Goal: Task Accomplishment & Management: Use online tool/utility

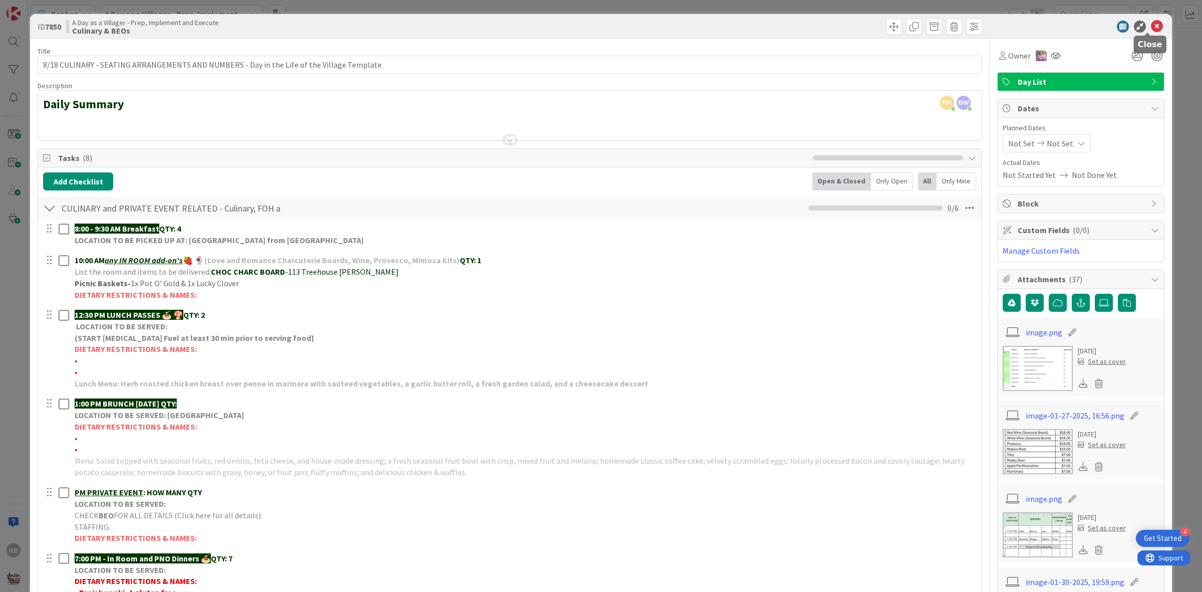
click at [1151, 31] on icon at bounding box center [1157, 27] width 12 height 12
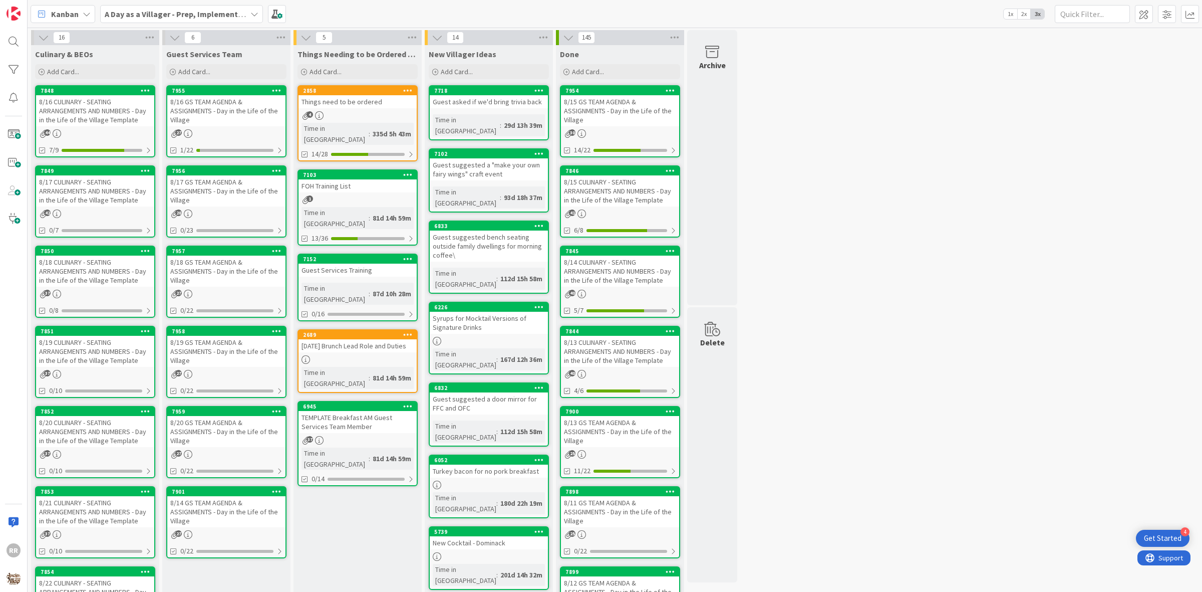
click at [95, 281] on div "8/18 CULINARY - SEATING ARRANGEMENTS AND NUMBERS - Day in the Life of the Villa…" at bounding box center [95, 271] width 118 height 31
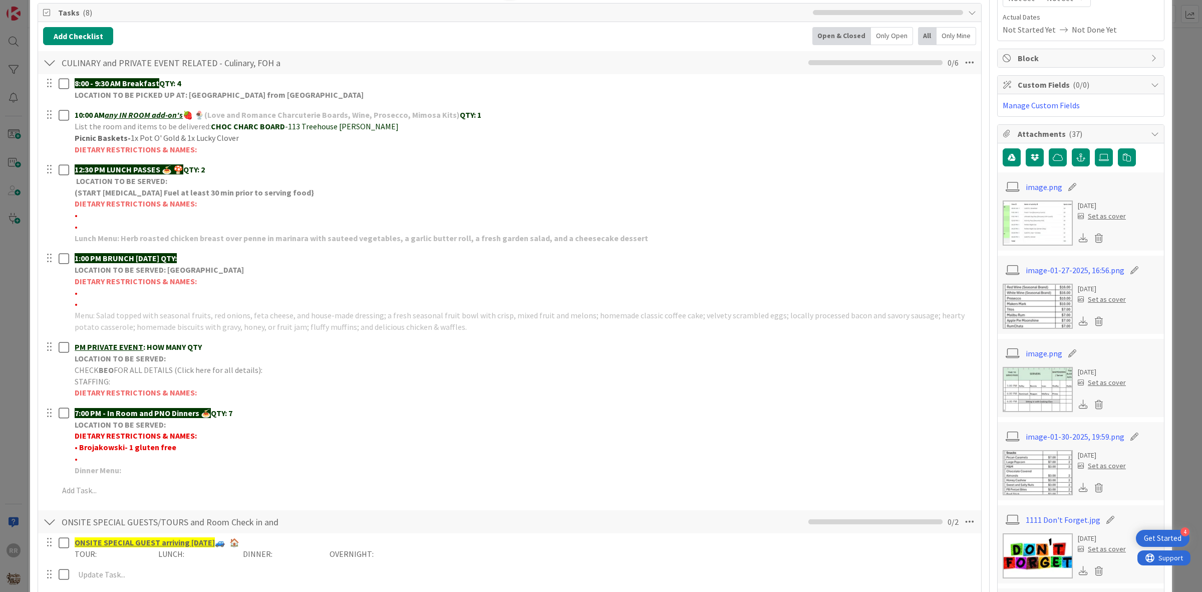
scroll to position [250, 0]
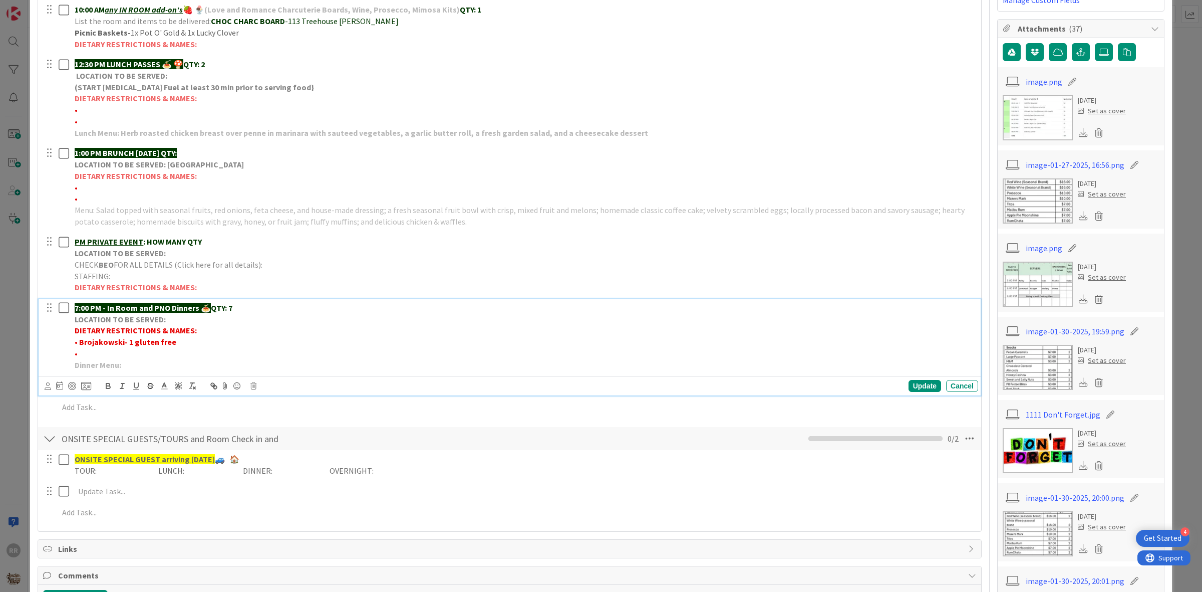
click at [126, 360] on p "Dinner Menu:" at bounding box center [525, 365] width 900 height 12
click at [114, 349] on p "•" at bounding box center [525, 354] width 900 height 12
drag, startPoint x: 158, startPoint y: 353, endPoint x: 80, endPoint y: 357, distance: 77.7
click at [78, 352] on p "• Wiles- 1 gluten free" at bounding box center [525, 354] width 900 height 12
click at [108, 386] on icon "button" at bounding box center [108, 387] width 4 height 3
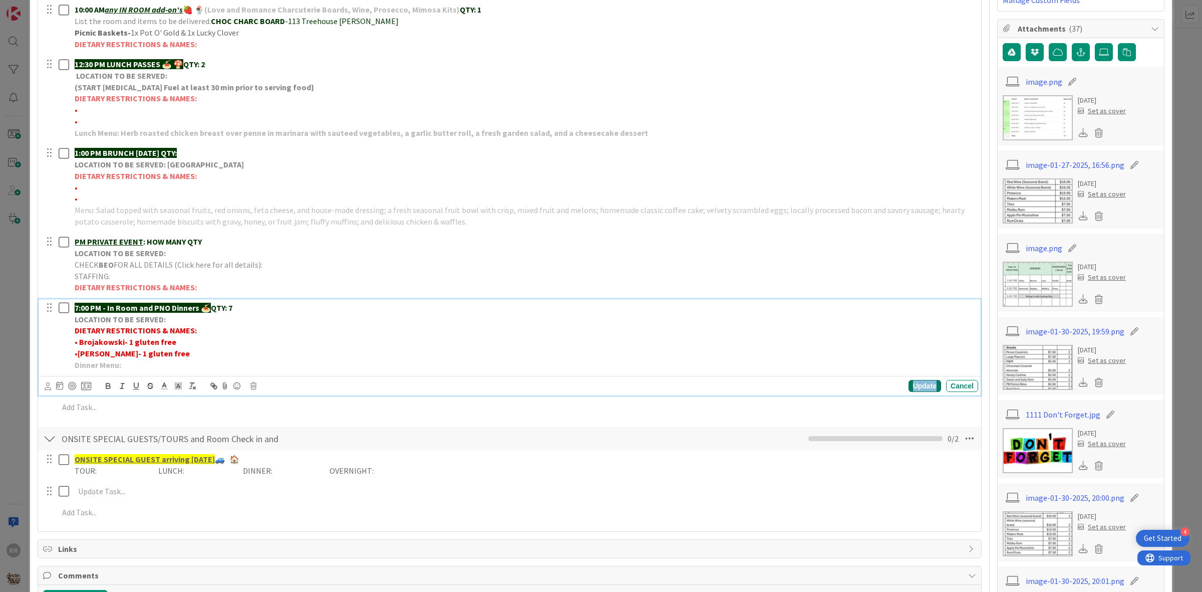
click at [912, 384] on div "Update" at bounding box center [925, 386] width 33 height 12
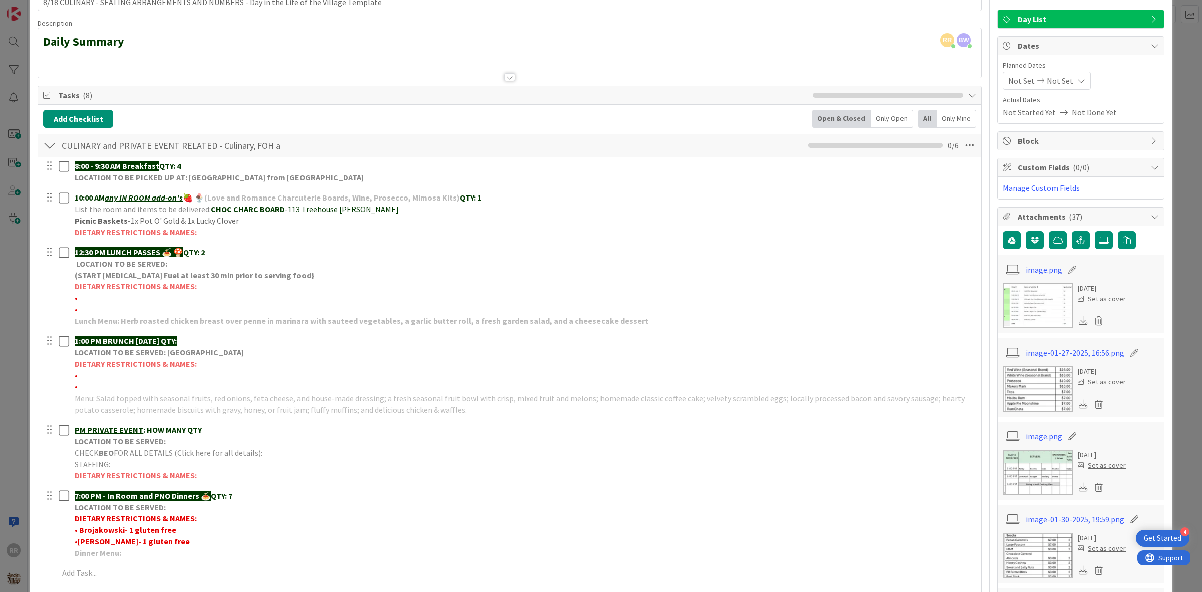
scroll to position [0, 0]
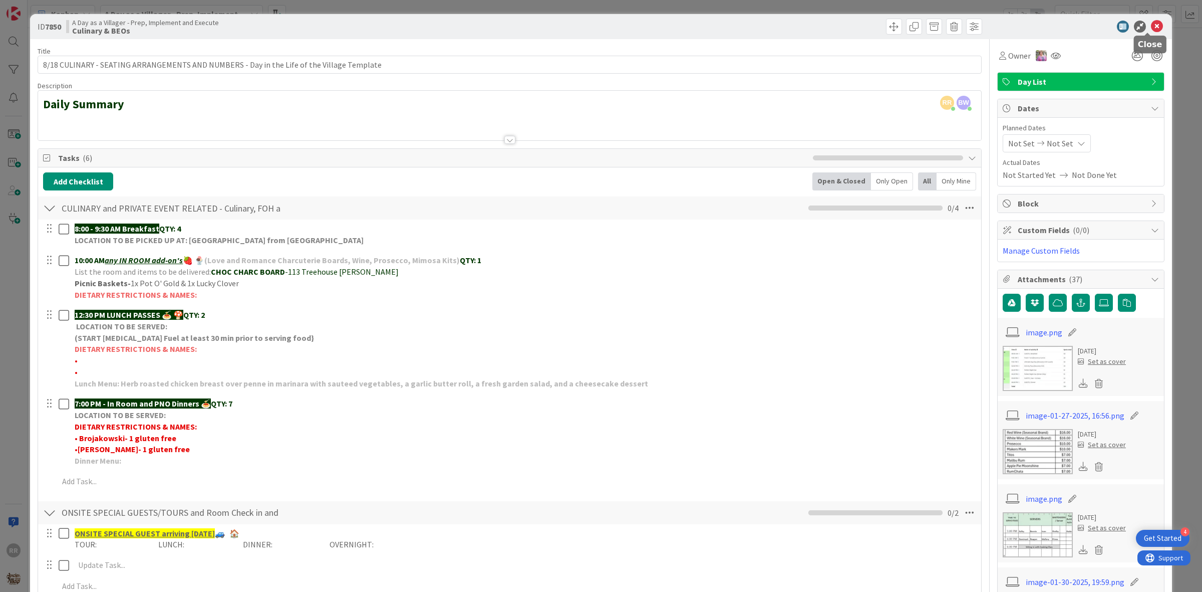
drag, startPoint x: 1151, startPoint y: 23, endPoint x: 1127, endPoint y: 28, distance: 24.6
click at [1151, 24] on icon at bounding box center [1157, 27] width 12 height 12
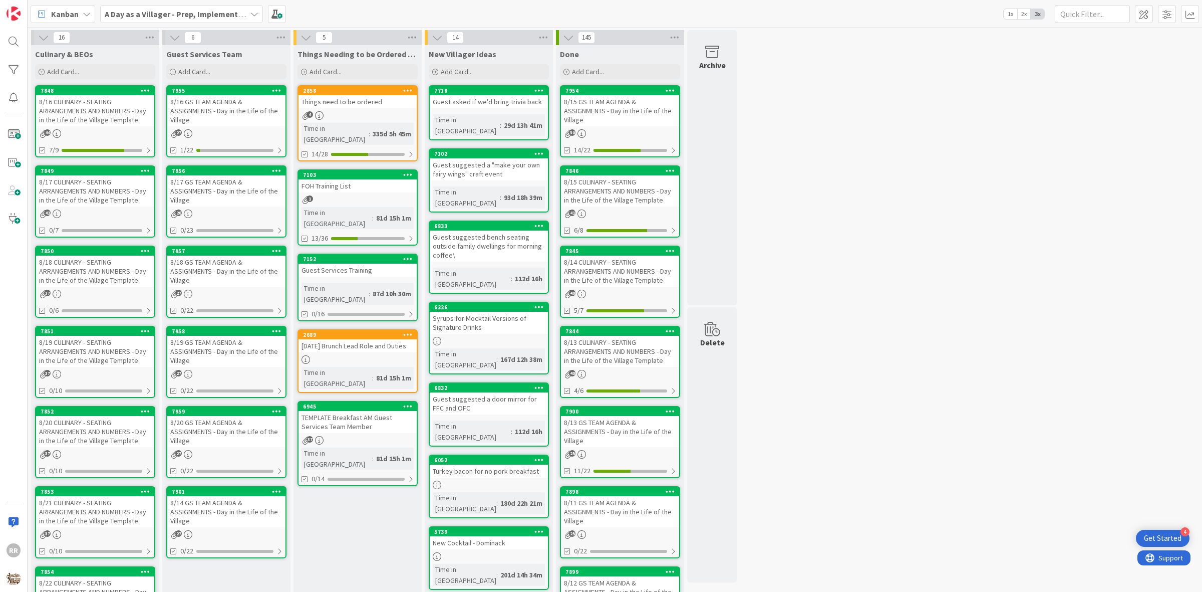
click at [85, 364] on link "7851 8/19 CULINARY - SEATING ARRANGEMENTS AND NUMBERS - Day in the Life of the …" at bounding box center [95, 362] width 120 height 72
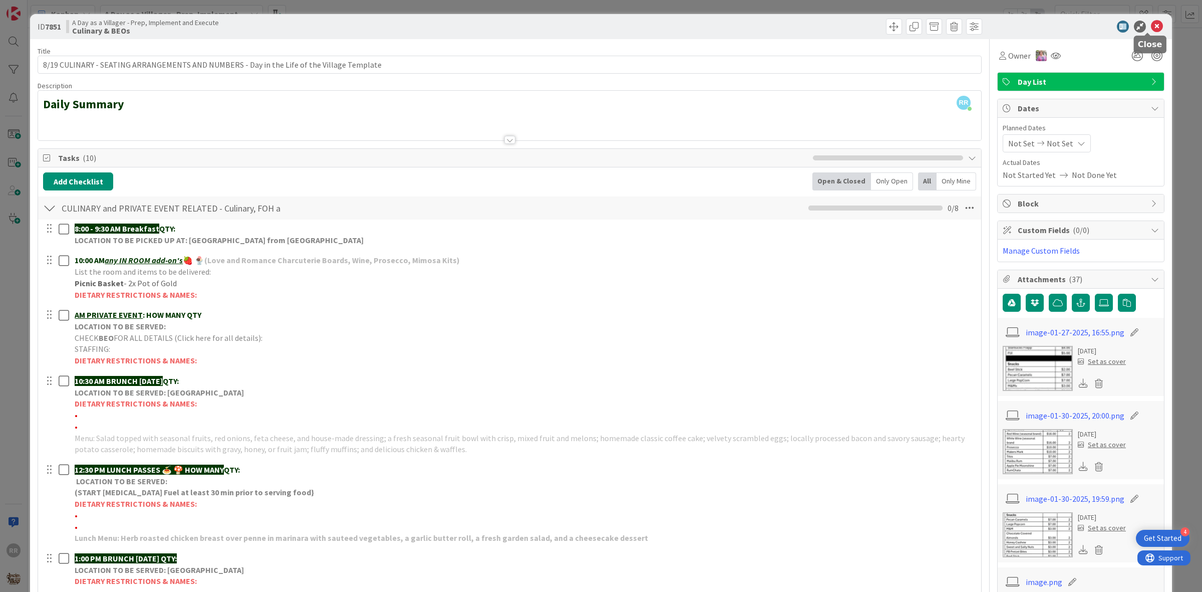
click at [1151, 29] on icon at bounding box center [1157, 27] width 12 height 12
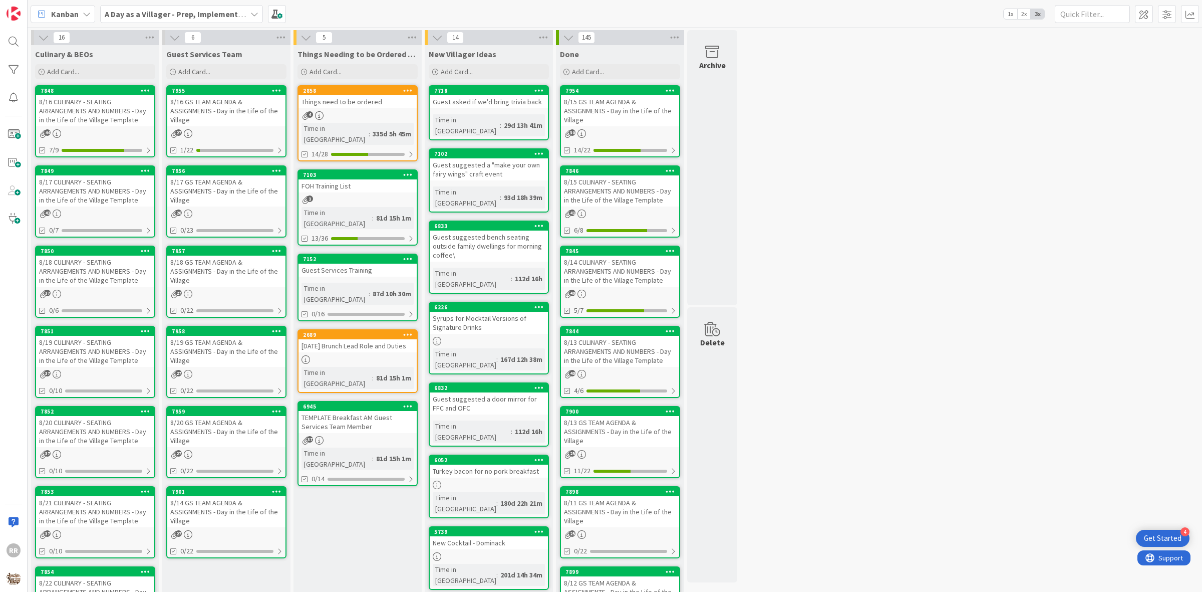
click at [78, 359] on div "8/19 CULINARY - SEATING ARRANGEMENTS AND NUMBERS - Day in the Life of the Villa…" at bounding box center [95, 351] width 118 height 31
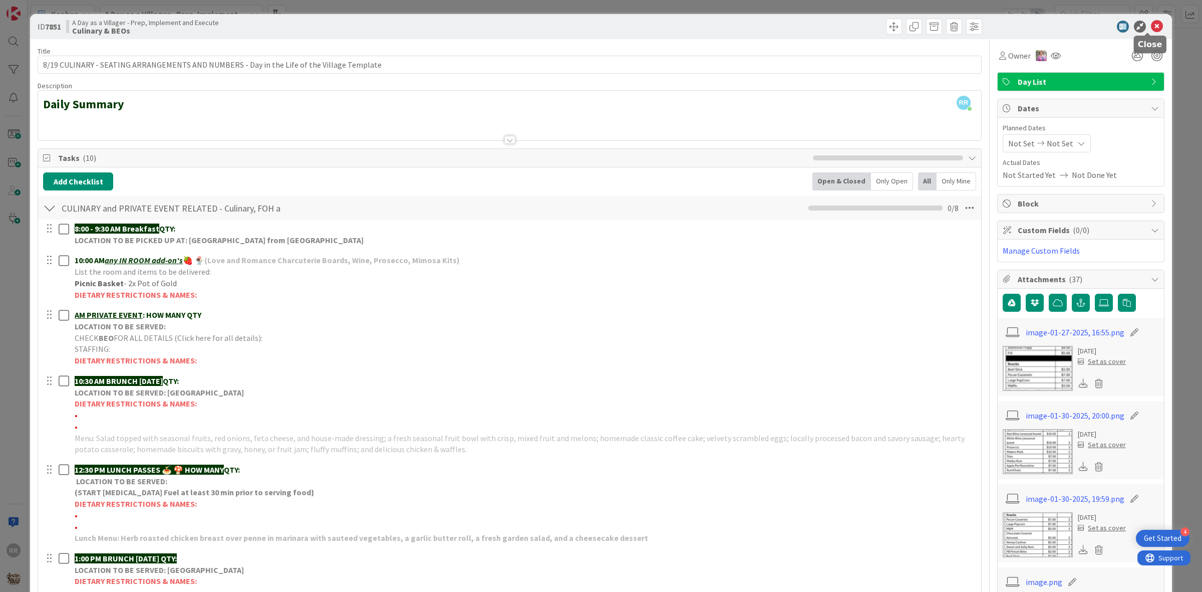
click at [1151, 25] on icon at bounding box center [1157, 27] width 12 height 12
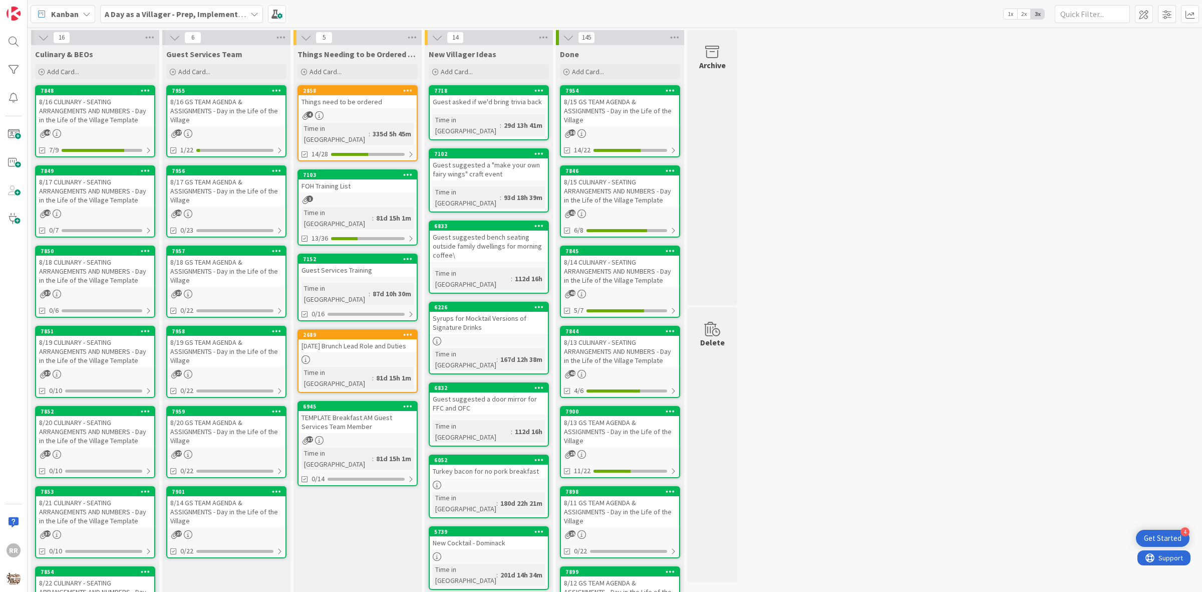
click at [107, 356] on div "8/19 CULINARY - SEATING ARRANGEMENTS AND NUMBERS - Day in the Life of the Villa…" at bounding box center [95, 351] width 118 height 31
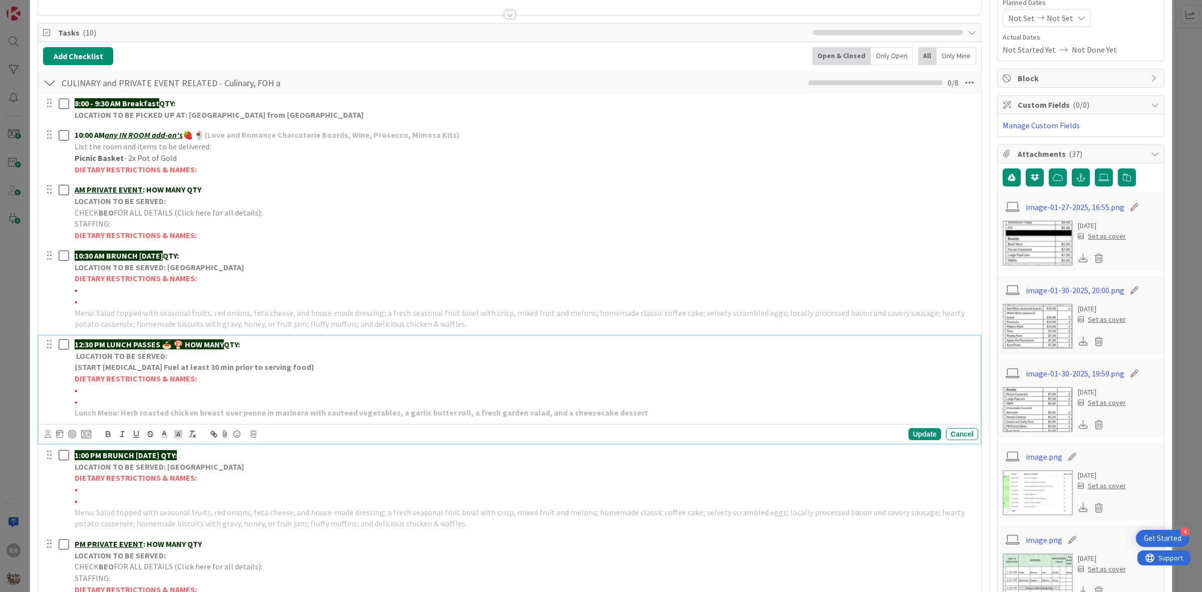
click at [100, 390] on p "•" at bounding box center [525, 390] width 900 height 12
drag, startPoint x: 159, startPoint y: 386, endPoint x: 79, endPoint y: 396, distance: 81.3
click at [79, 395] on p "• Odom- onion allergy" at bounding box center [525, 390] width 900 height 12
click at [106, 432] on icon "button" at bounding box center [108, 432] width 4 height 3
click at [918, 436] on div "Update" at bounding box center [925, 434] width 33 height 12
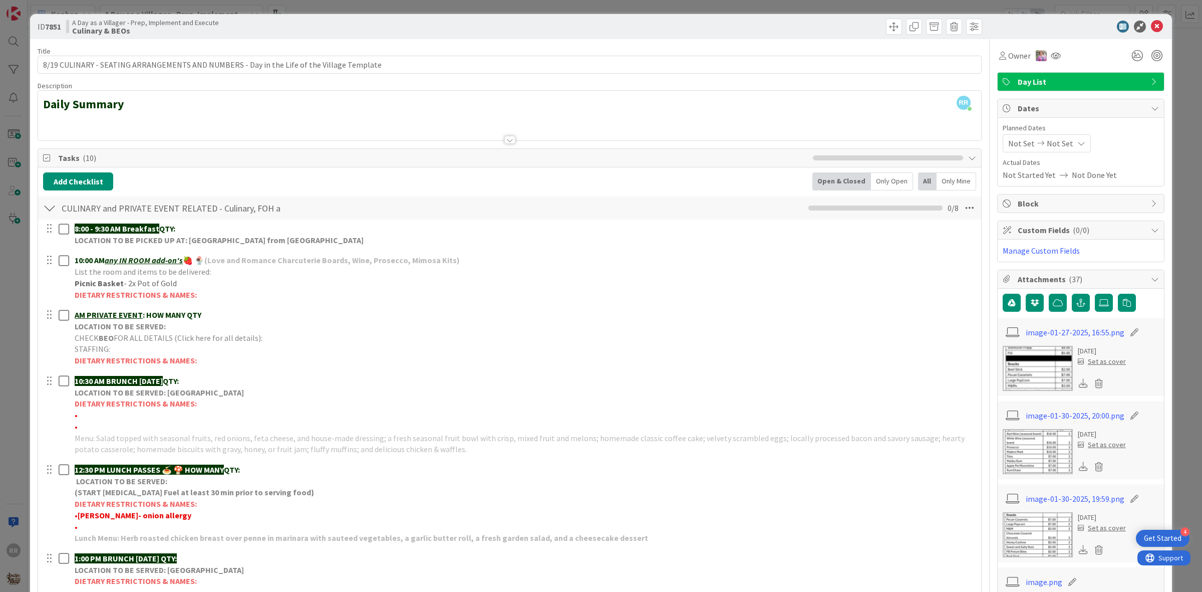
click at [1154, 29] on div at bounding box center [1075, 27] width 177 height 12
click at [1151, 28] on icon at bounding box center [1157, 27] width 12 height 12
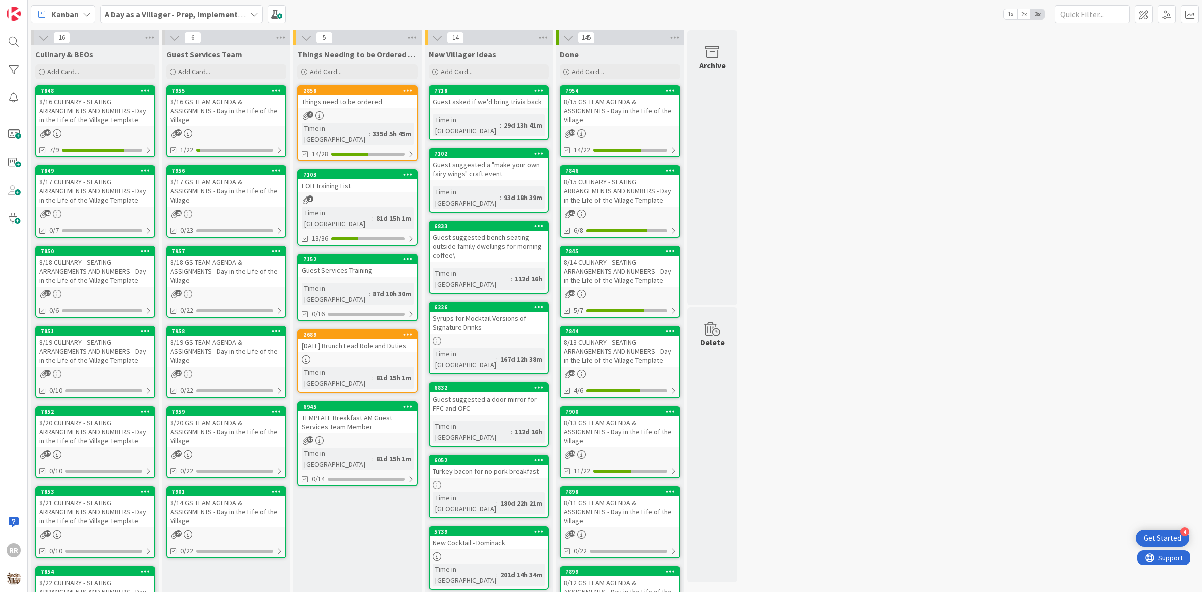
click at [113, 339] on div "8/19 CULINARY - SEATING ARRANGEMENTS AND NUMBERS - Day in the Life of the Villa…" at bounding box center [95, 351] width 118 height 31
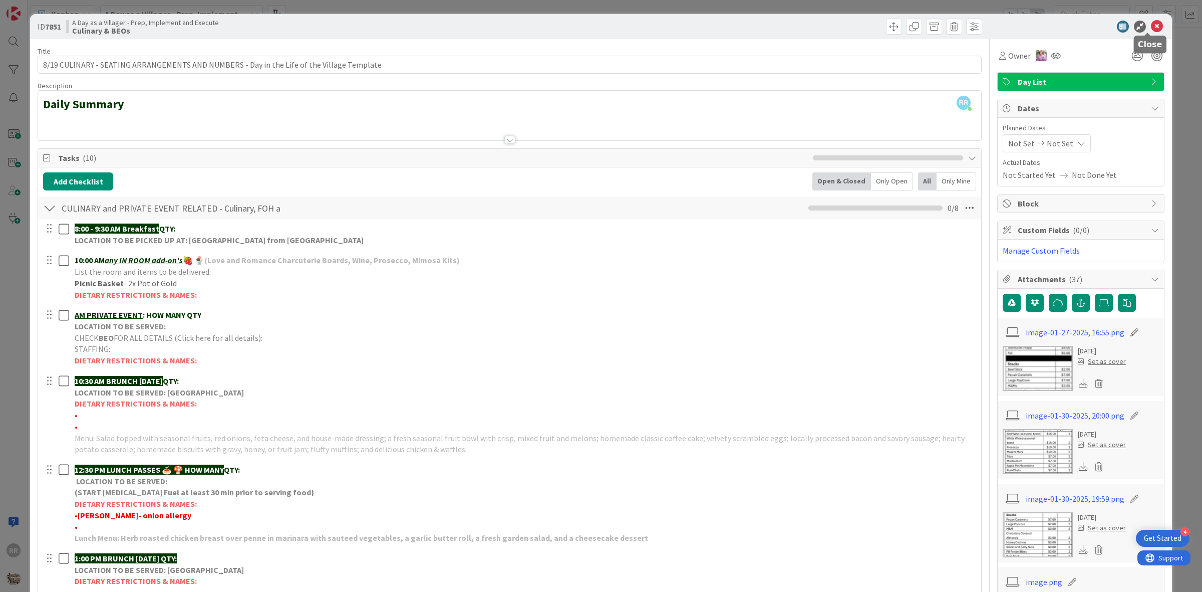
click at [1151, 25] on icon at bounding box center [1157, 27] width 12 height 12
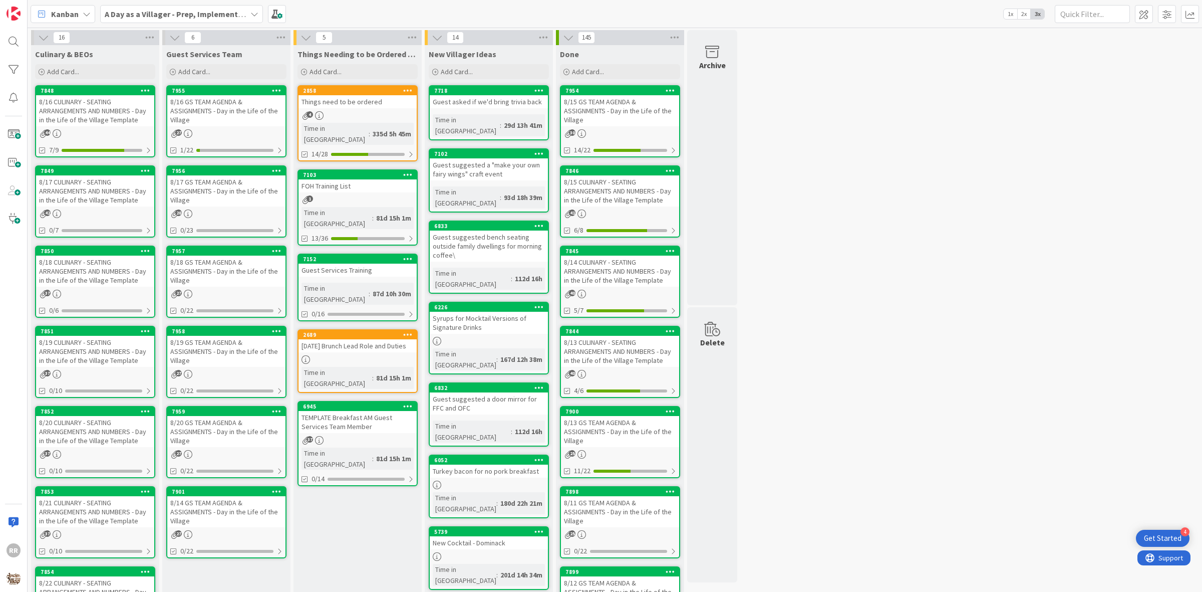
click at [199, 134] on div "27" at bounding box center [226, 133] width 118 height 9
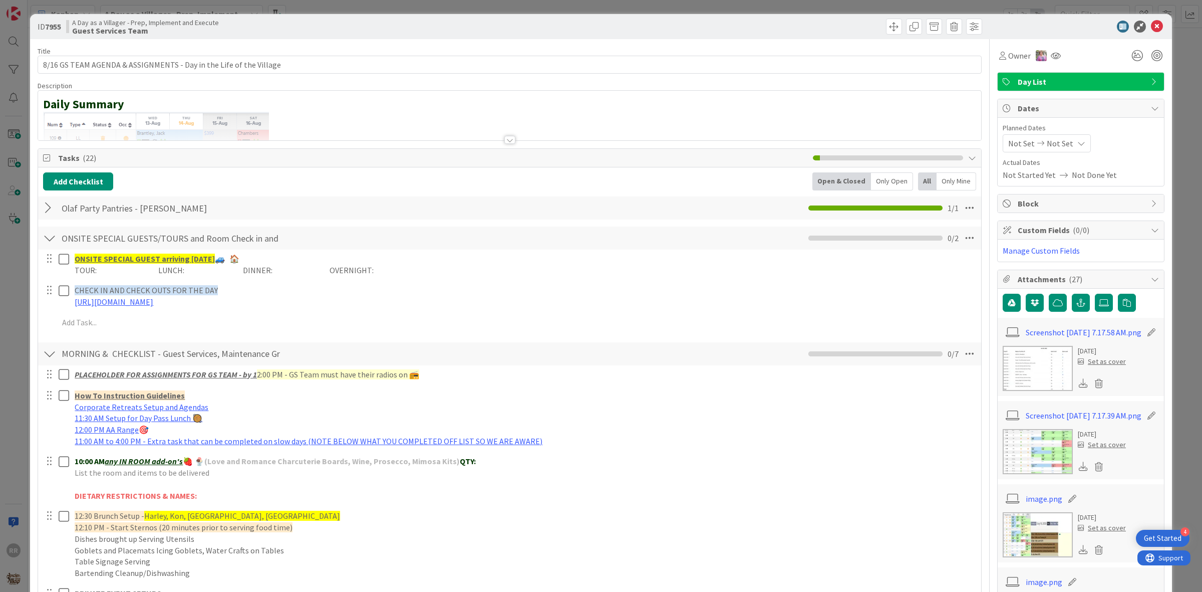
click at [1154, 27] on div at bounding box center [1075, 27] width 177 height 12
click at [1151, 26] on icon at bounding box center [1157, 27] width 12 height 12
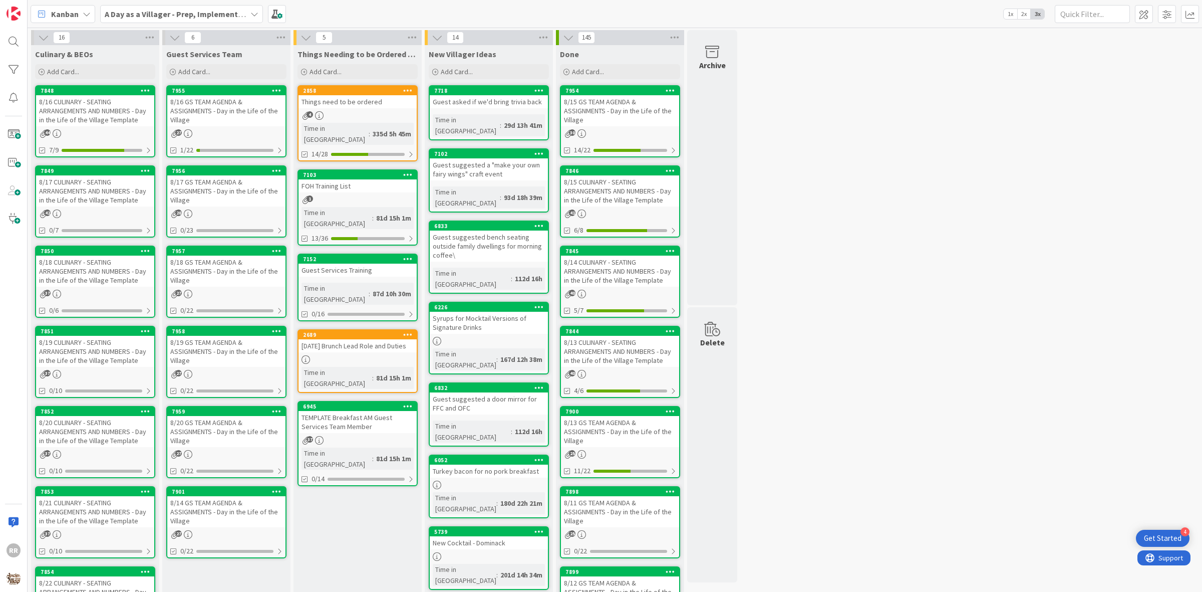
click at [259, 185] on div "8/17 GS TEAM AGENDA & ASSIGNMENTS - Day in the Life of the Village" at bounding box center [226, 190] width 118 height 31
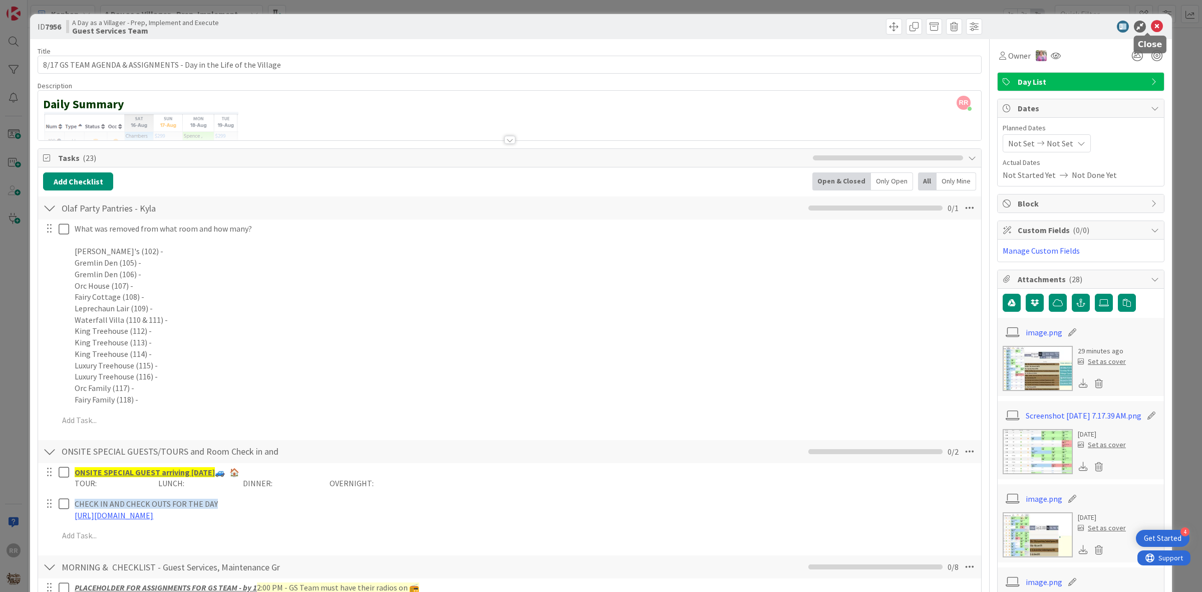
click at [1151, 30] on icon at bounding box center [1157, 27] width 12 height 12
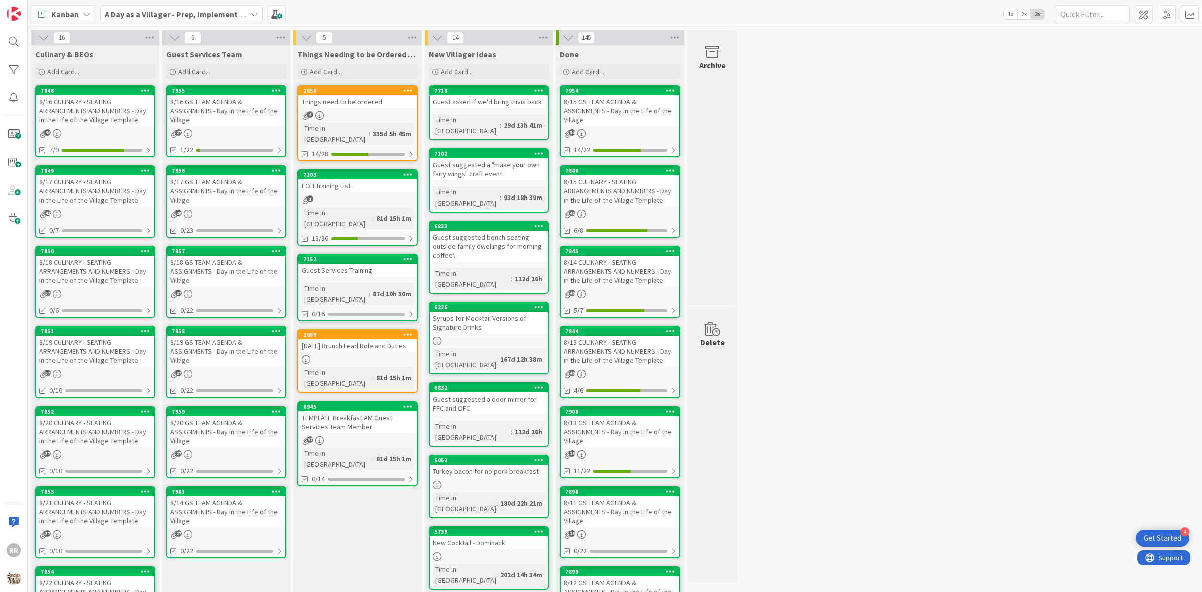
click at [253, 188] on div "8/17 GS TEAM AGENDA & ASSIGNMENTS - Day in the Life of the Village" at bounding box center [226, 190] width 118 height 31
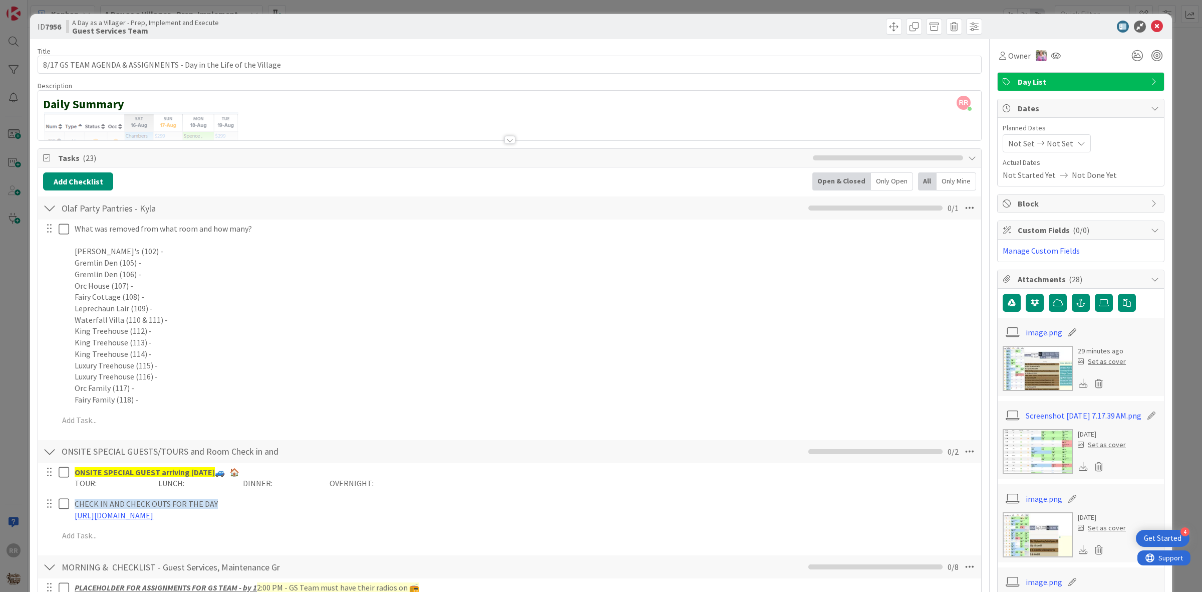
click at [1151, 33] on div "ID 7956 A Day as a Villager - Prep, Implement and Execute Guest Services Team" at bounding box center [601, 26] width 1142 height 25
click at [1151, 31] on icon at bounding box center [1157, 27] width 12 height 12
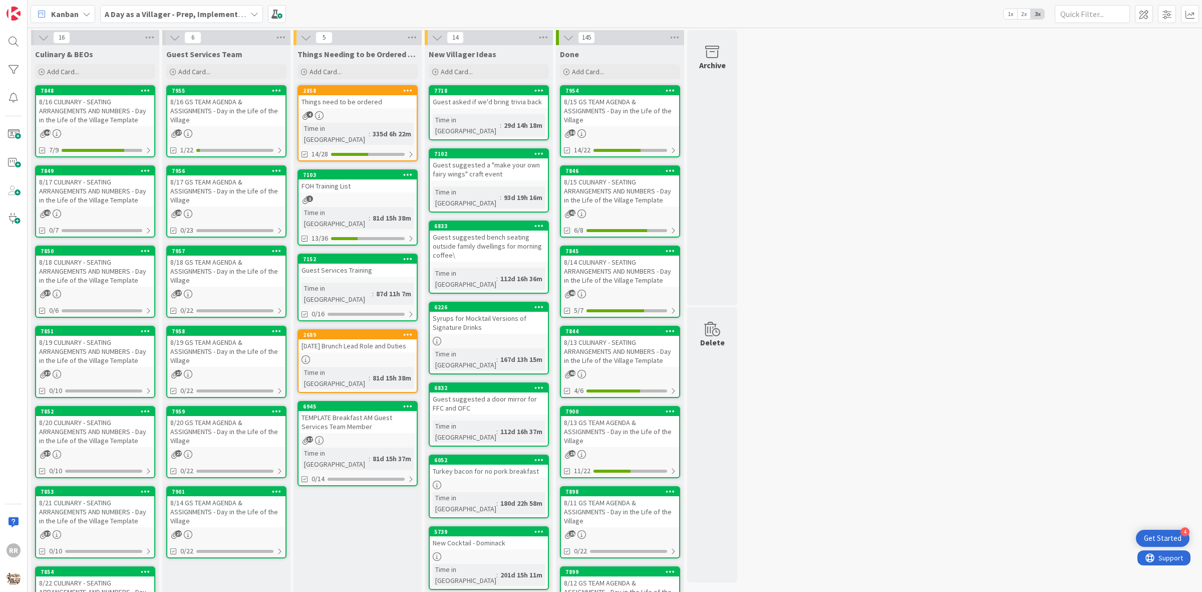
click at [244, 206] on link "7956 8/17 GS TEAM AGENDA & ASSIGNMENTS - Day in the Life of the Village 28 0/23" at bounding box center [226, 201] width 120 height 72
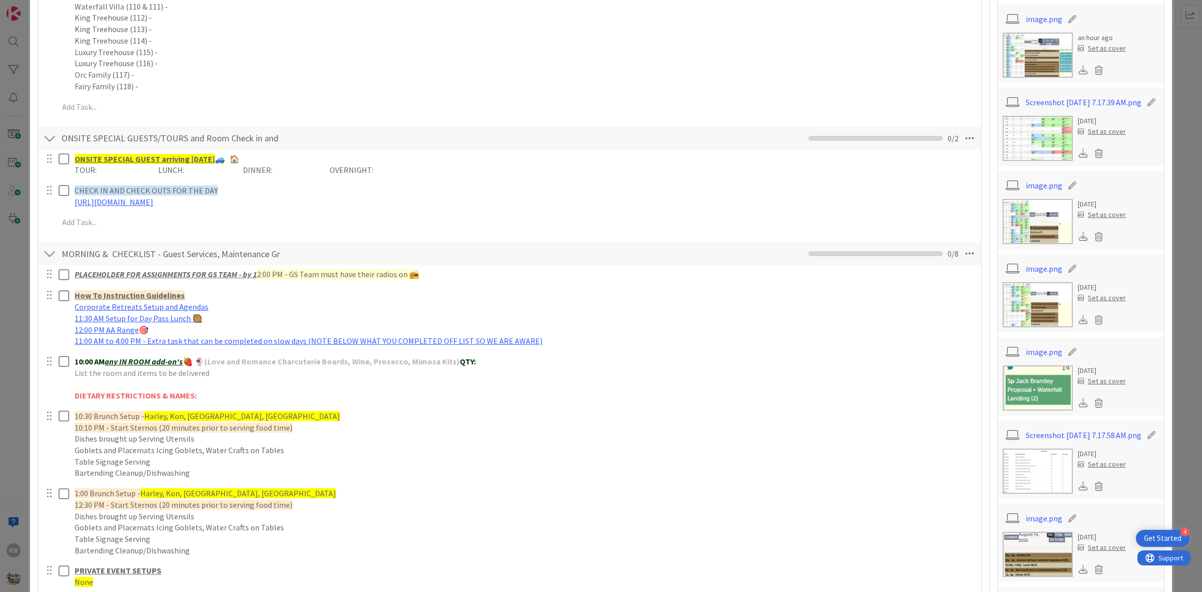
scroll to position [501, 0]
